Goal: Task Accomplishment & Management: Complete application form

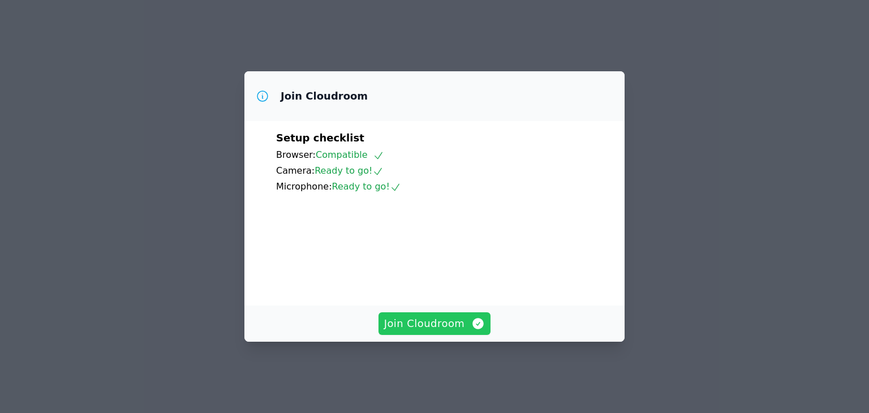
click at [443, 332] on span "Join Cloudroom" at bounding box center [434, 324] width 101 height 16
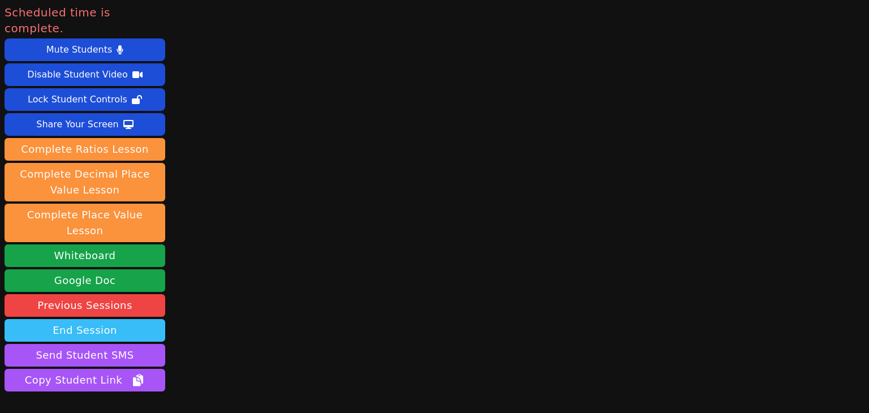
click at [104, 319] on button "End Session" at bounding box center [85, 330] width 161 height 23
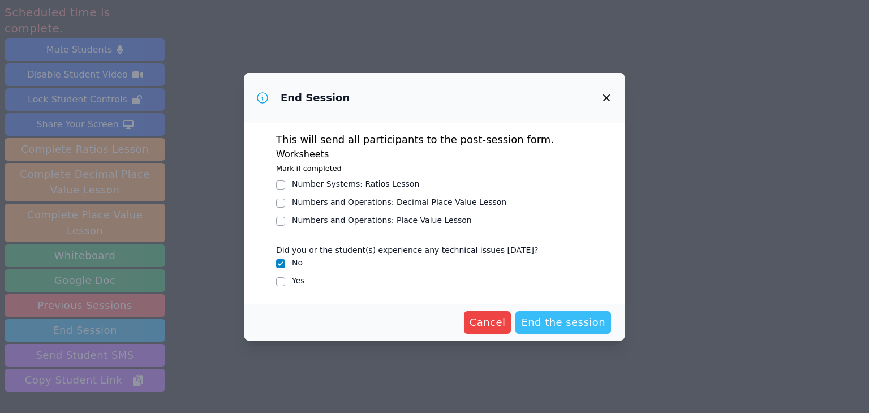
click at [555, 322] on span "End the session" at bounding box center [563, 323] width 84 height 16
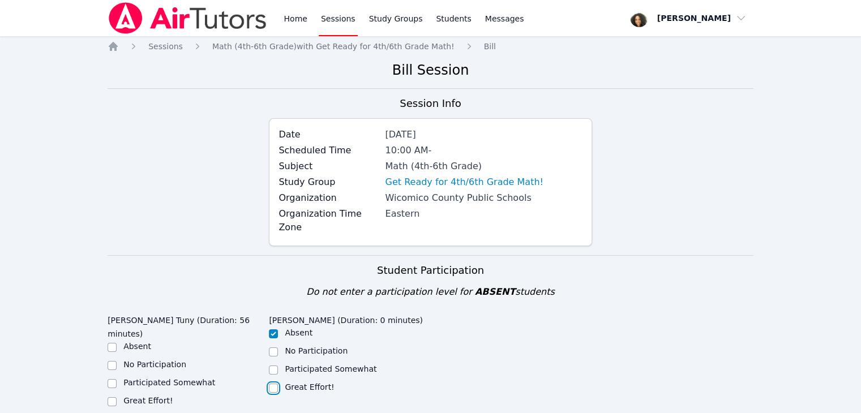
click at [272, 384] on input "Great Effort!" at bounding box center [273, 388] width 9 height 9
checkbox input "true"
checkbox input "false"
click at [152, 396] on label "Great Effort!" at bounding box center [147, 400] width 49 height 9
click at [117, 397] on input "Great Effort!" at bounding box center [112, 401] width 9 height 9
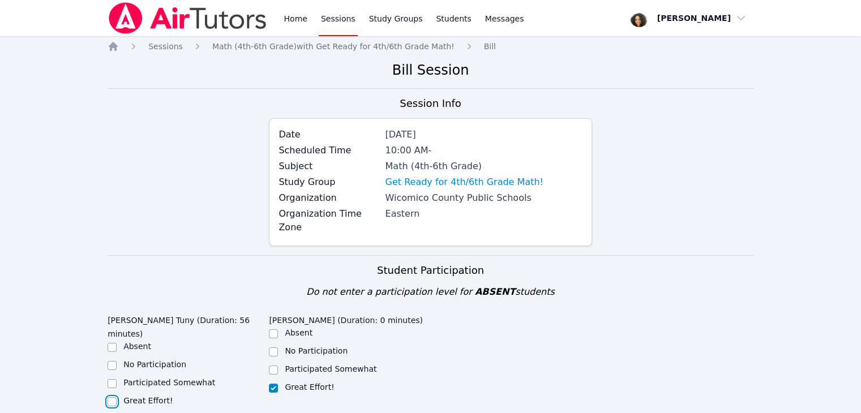
checkbox input "true"
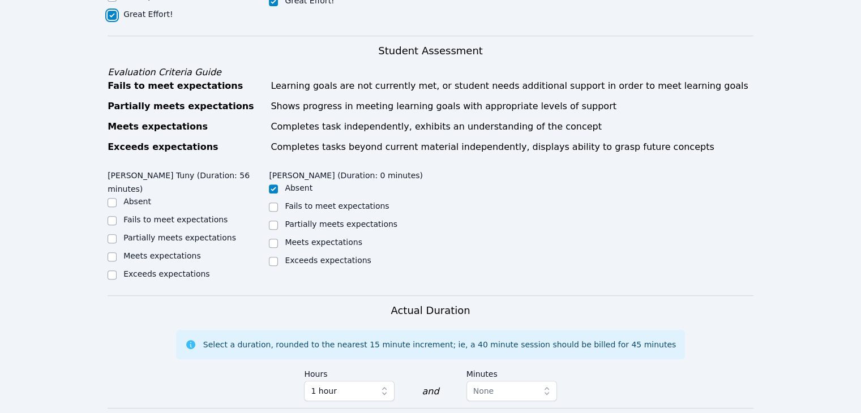
scroll to position [387, 0]
click at [153, 233] on label "Partially meets expectations" at bounding box center [179, 237] width 113 height 9
click at [117, 234] on input "Partially meets expectations" at bounding box center [112, 238] width 9 height 9
checkbox input "true"
click at [284, 218] on div "Partially meets expectations" at bounding box center [349, 225] width 161 height 14
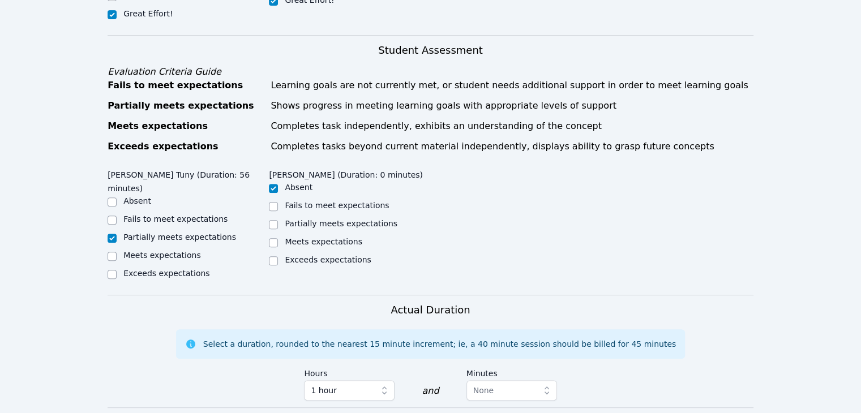
click at [284, 218] on div "Partially meets expectations" at bounding box center [349, 225] width 161 height 14
click at [273, 220] on input "Partially meets expectations" at bounding box center [273, 224] width 9 height 9
checkbox input "true"
checkbox input "false"
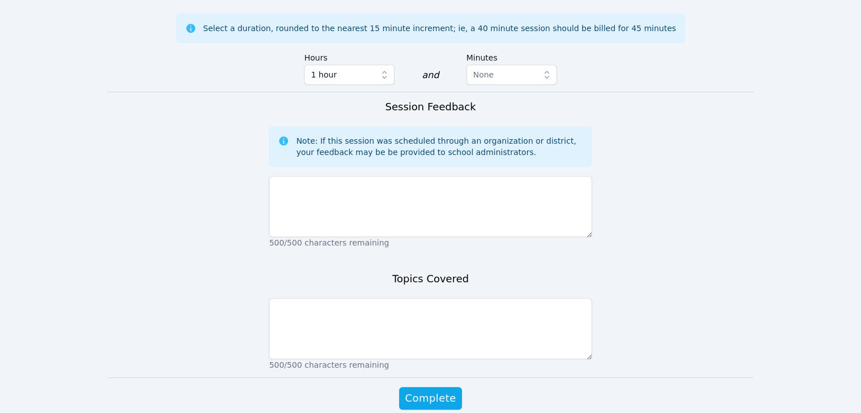
scroll to position [713, 0]
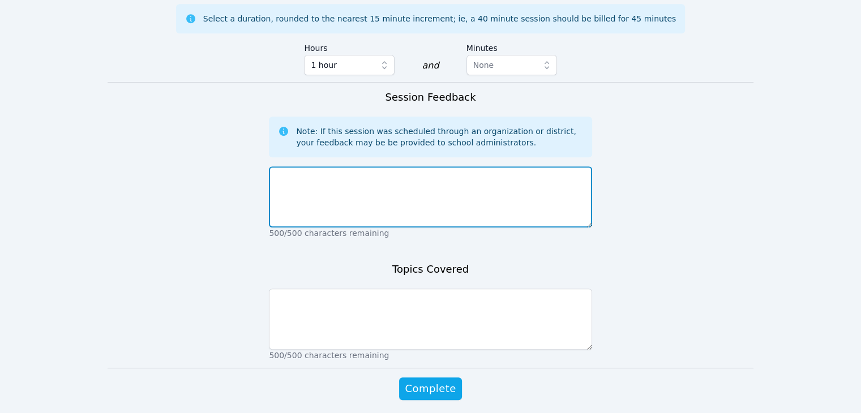
click at [319, 166] on textarea at bounding box center [430, 196] width 323 height 61
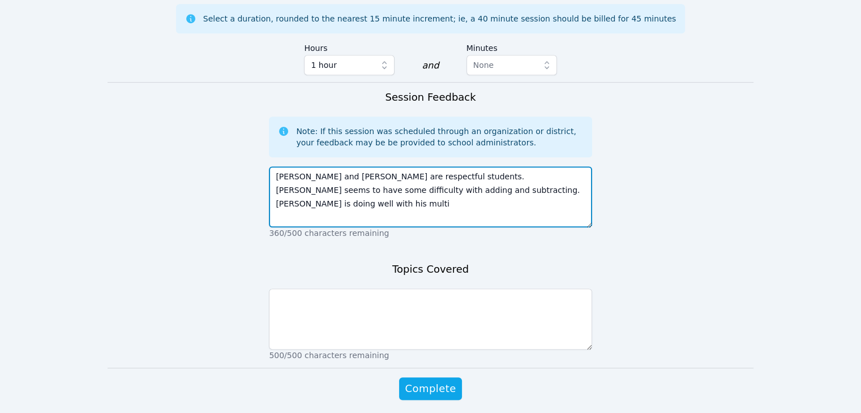
drag, startPoint x: 457, startPoint y: 150, endPoint x: 444, endPoint y: 151, distance: 13.6
click at [444, 166] on textarea "[PERSON_NAME] and [PERSON_NAME] are respectful students. [PERSON_NAME] seems to…" at bounding box center [430, 196] width 323 height 61
type textarea "[PERSON_NAME] and [PERSON_NAME] are respectful students. [PERSON_NAME] seems to…"
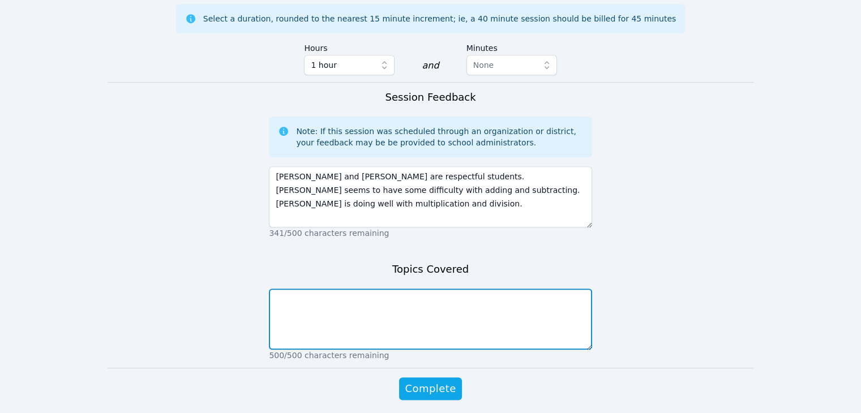
click at [375, 290] on textarea at bounding box center [430, 319] width 323 height 61
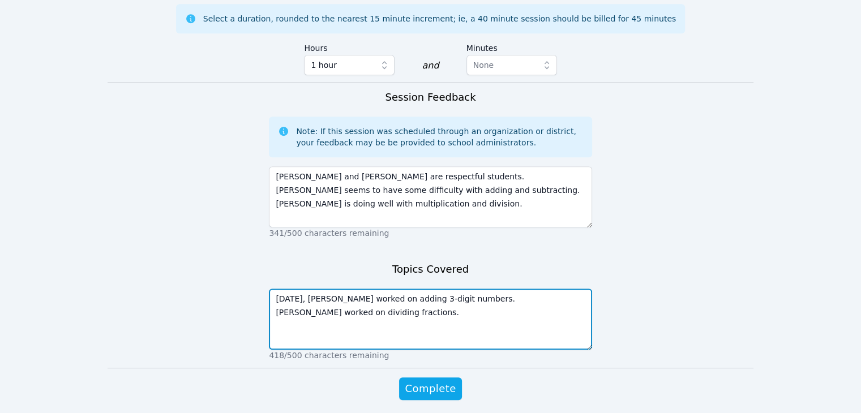
click at [442, 289] on textarea "[DATE], [PERSON_NAME] worked on adding 3-digit numbers. [PERSON_NAME] worked on…" at bounding box center [430, 319] width 323 height 61
type textarea "[DATE], [PERSON_NAME] worked on adding 3-digit numbers with regrouping. [PERSON…"
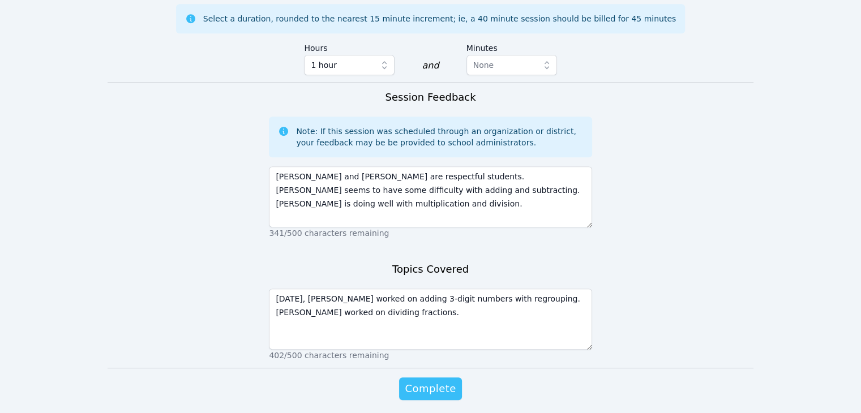
click at [438, 381] on span "Complete" at bounding box center [430, 389] width 51 height 16
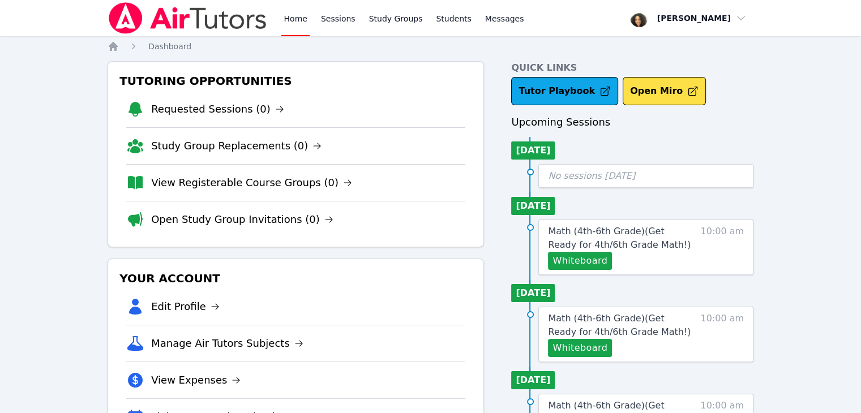
scroll to position [2, 0]
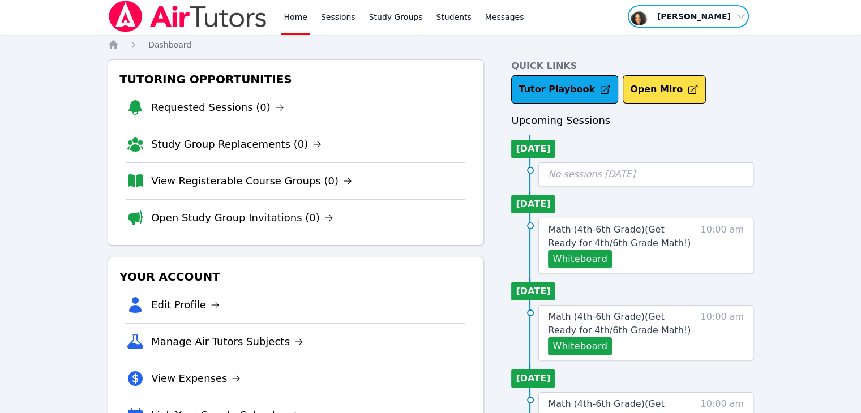
click at [719, 17] on span "button" at bounding box center [688, 16] width 123 height 25
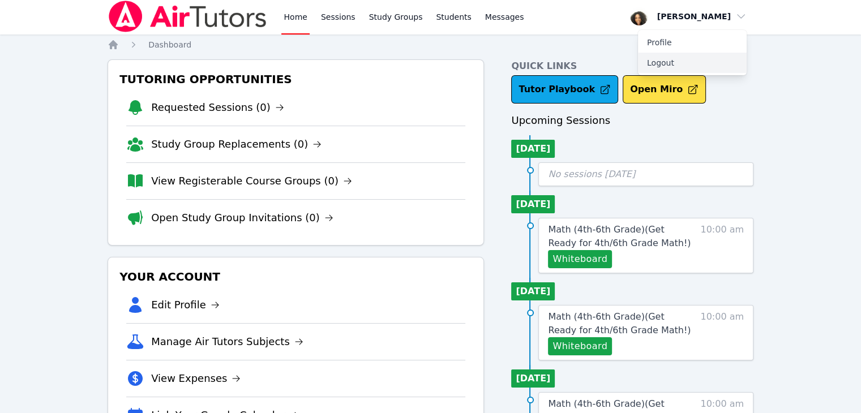
click at [696, 59] on button "Logout" at bounding box center [692, 63] width 109 height 20
